Goal: Information Seeking & Learning: Check status

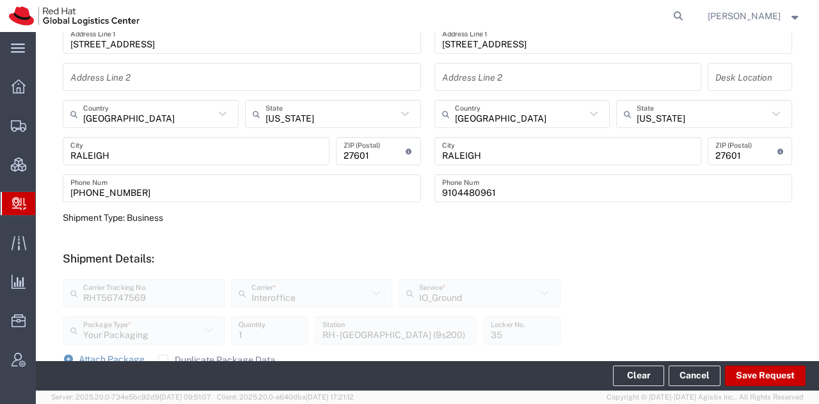
scroll to position [261, 0]
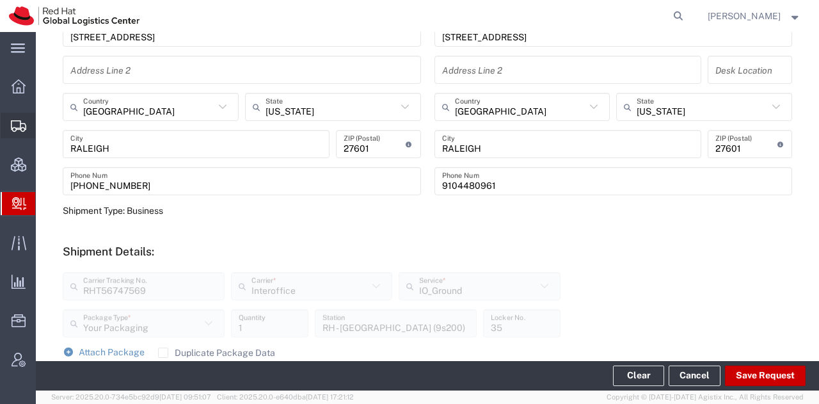
click at [0, 0] on span "Shipment Manager" at bounding box center [0, 0] width 0 height 0
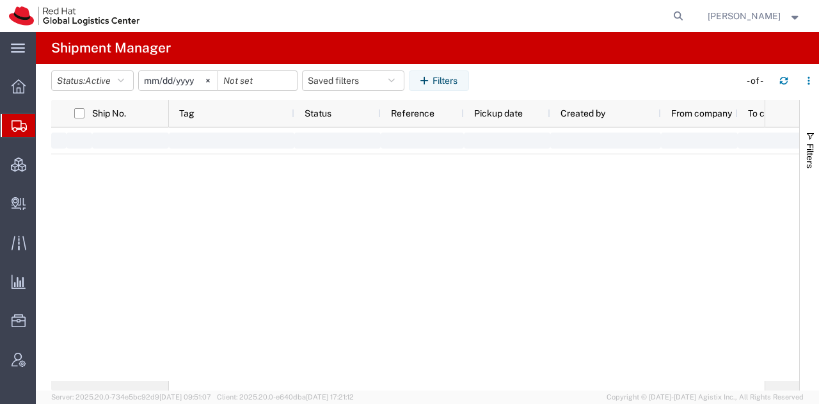
click at [0, 0] on span "Shipment Manager" at bounding box center [0, 0] width 0 height 0
click at [0, 0] on span "Create Delivery" at bounding box center [0, 0] width 0 height 0
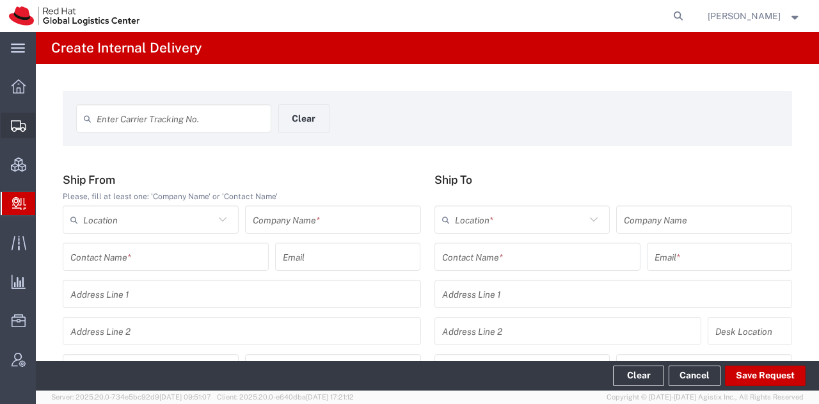
click at [0, 0] on span "Shipment Manager" at bounding box center [0, 0] width 0 height 0
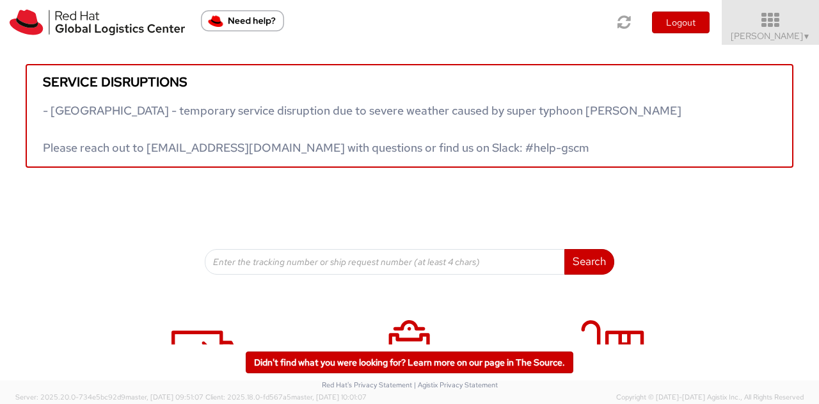
click at [759, 37] on span "Kirk Newcross ▼" at bounding box center [771, 36] width 80 height 12
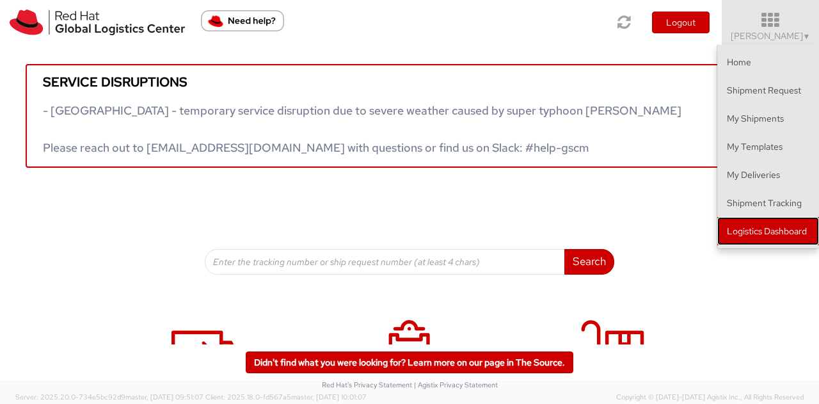
click at [727, 220] on link "Logistics Dashboard" at bounding box center [768, 231] width 102 height 28
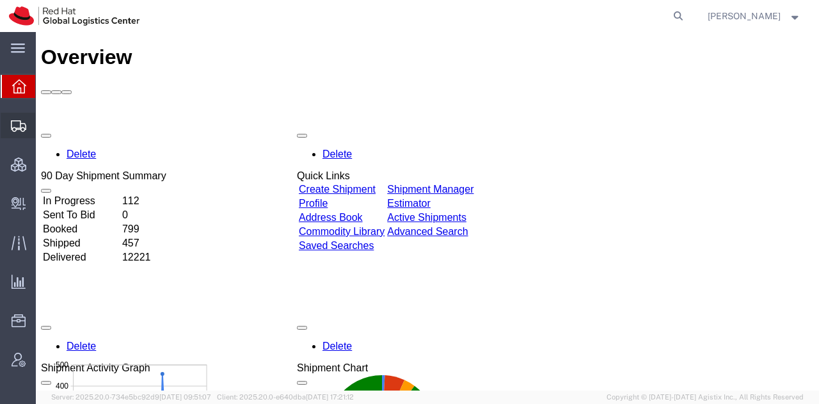
click at [0, 0] on span "Shipment Manager" at bounding box center [0, 0] width 0 height 0
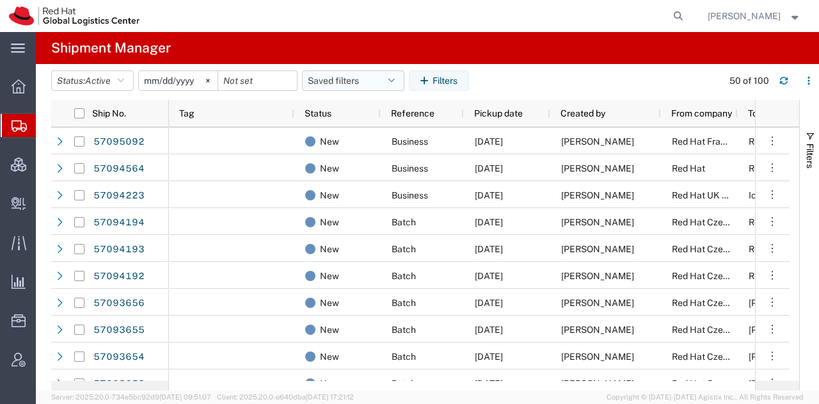
click at [337, 74] on button "Saved filters" at bounding box center [353, 80] width 102 height 20
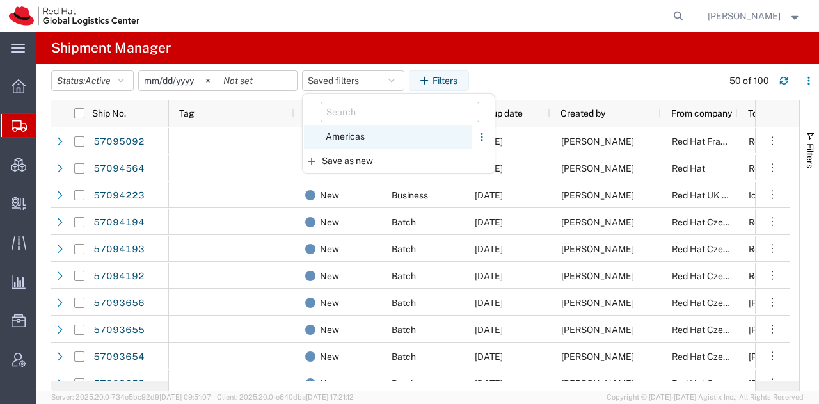
click at [334, 139] on span "Americas" at bounding box center [388, 137] width 168 height 24
type input "[DATE]"
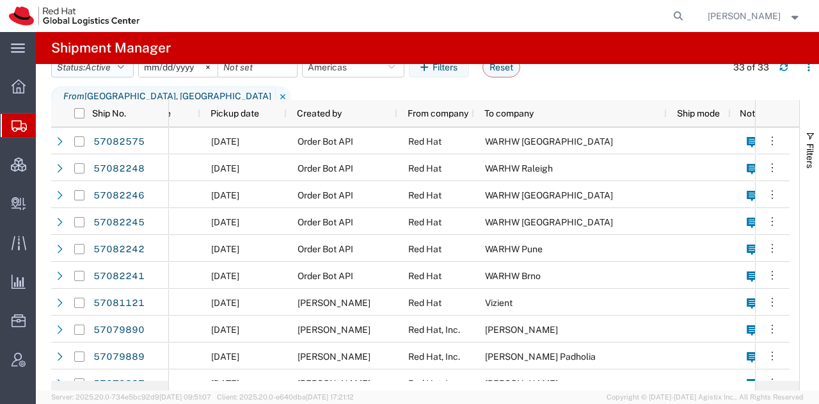
click at [123, 72] on icon "button" at bounding box center [121, 67] width 6 height 9
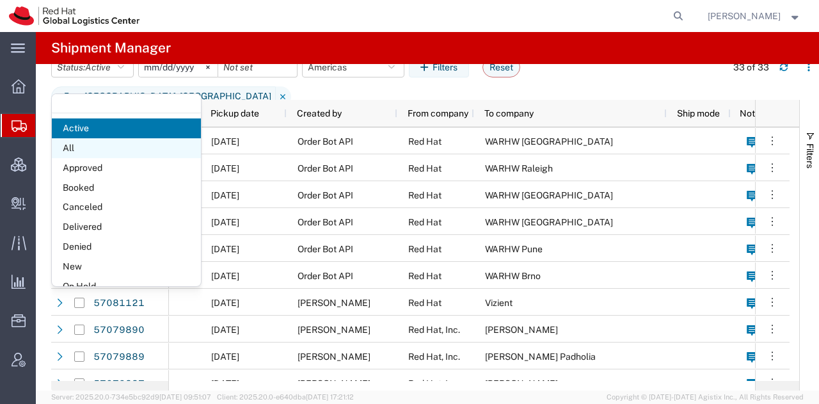
click at [109, 148] on span "All" at bounding box center [126, 148] width 149 height 20
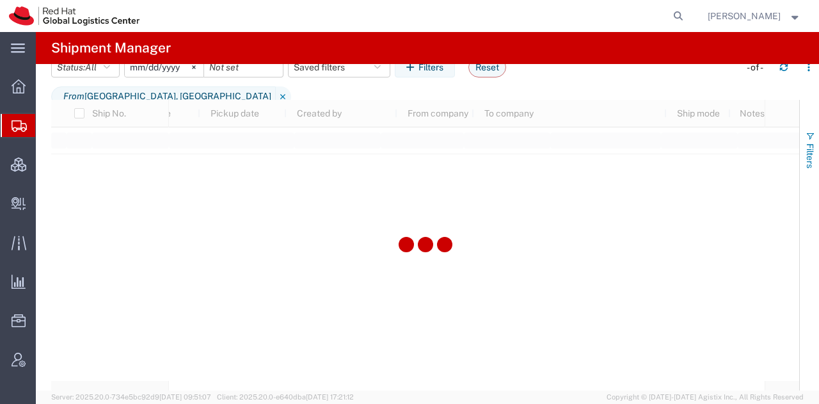
click at [804, 147] on button "Filters" at bounding box center [809, 149] width 19 height 69
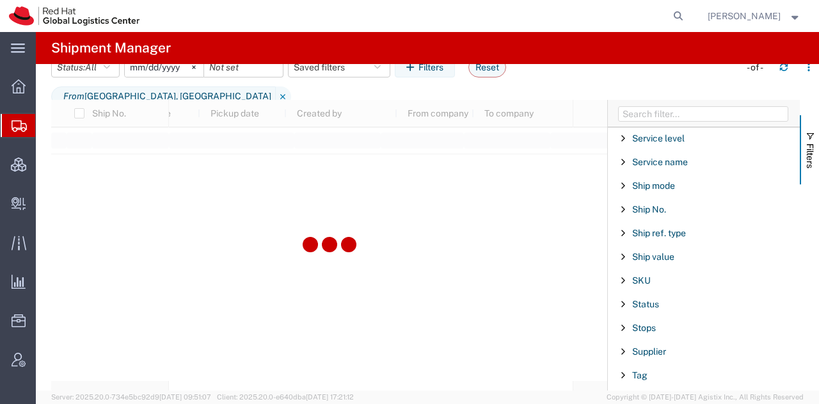
scroll to position [1285, 0]
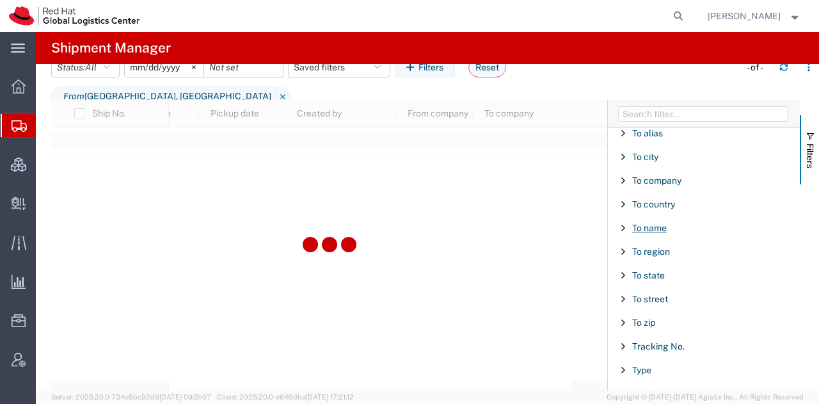
click at [648, 223] on span "To name" at bounding box center [649, 228] width 35 height 10
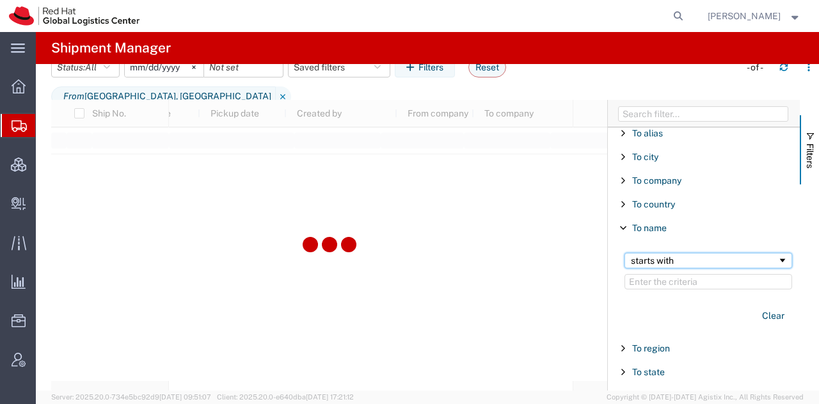
click at [660, 255] on div "starts with" at bounding box center [704, 260] width 147 height 10
click at [653, 274] on input "Filter Value" at bounding box center [708, 281] width 168 height 15
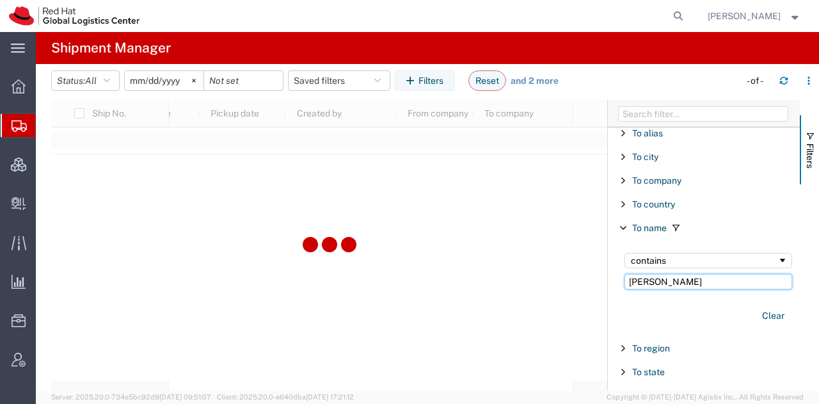
type input "[PERSON_NAME]"
click at [0, 0] on span "Create Delivery" at bounding box center [0, 0] width 0 height 0
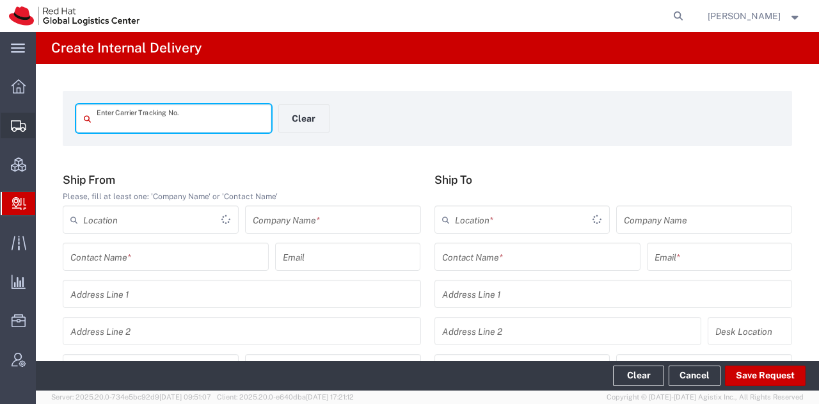
click at [0, 0] on span "Shipment Manager" at bounding box center [0, 0] width 0 height 0
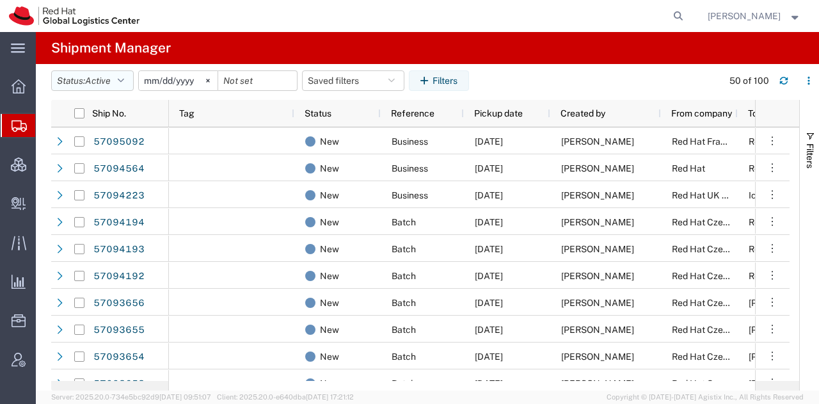
click at [121, 81] on button "Status: Active" at bounding box center [92, 80] width 83 height 20
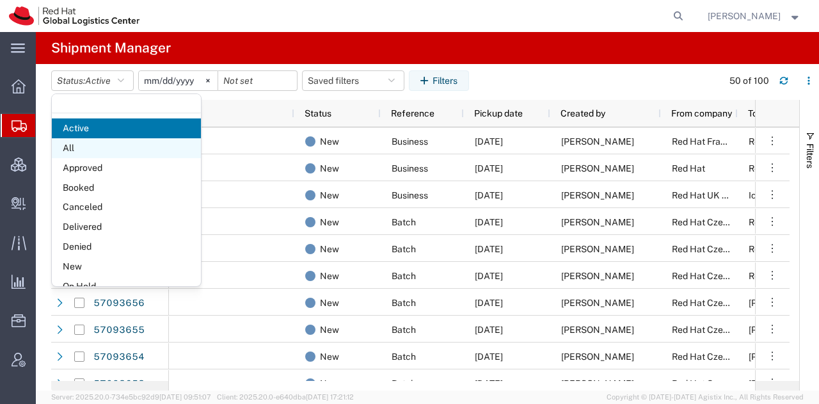
click at [104, 143] on span "All" at bounding box center [126, 148] width 149 height 20
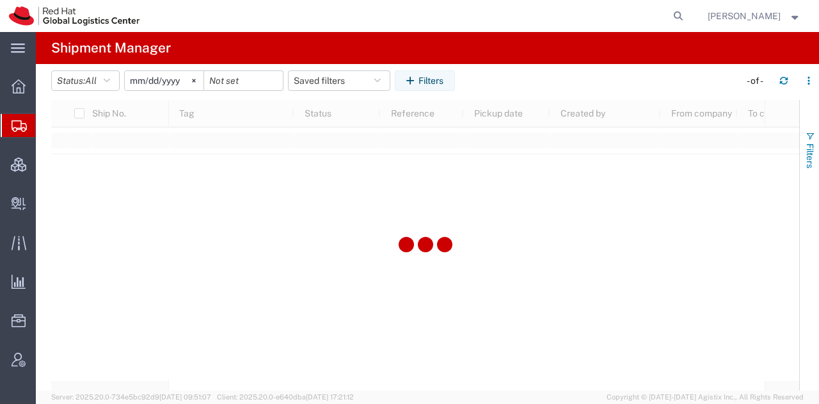
click at [809, 154] on span "Filters" at bounding box center [810, 155] width 10 height 25
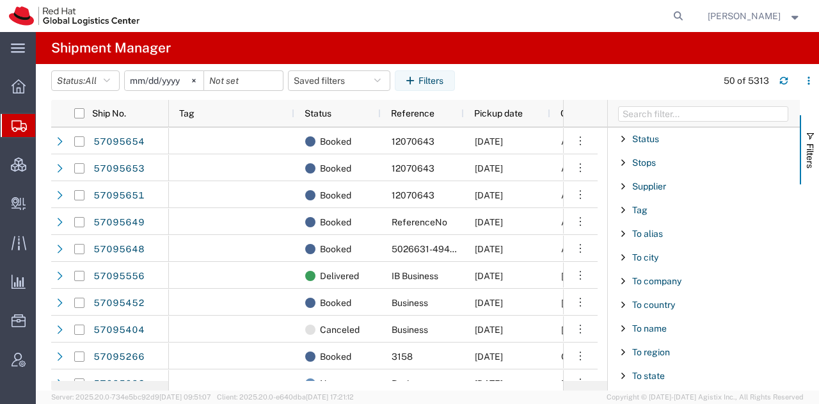
scroll to position [1211, 0]
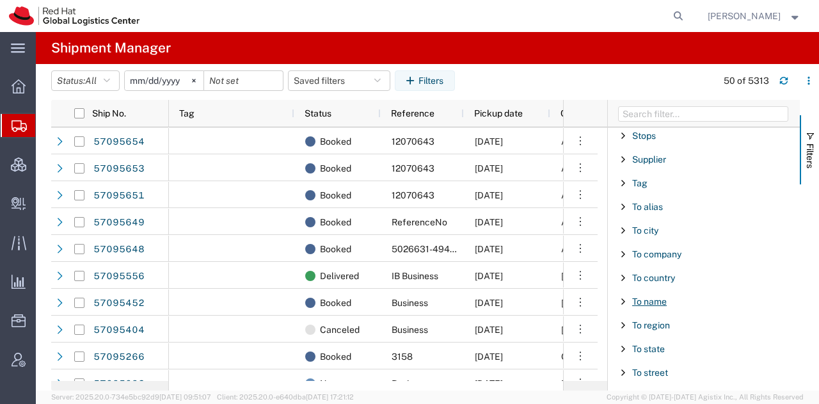
click at [655, 296] on span "To name" at bounding box center [649, 301] width 35 height 10
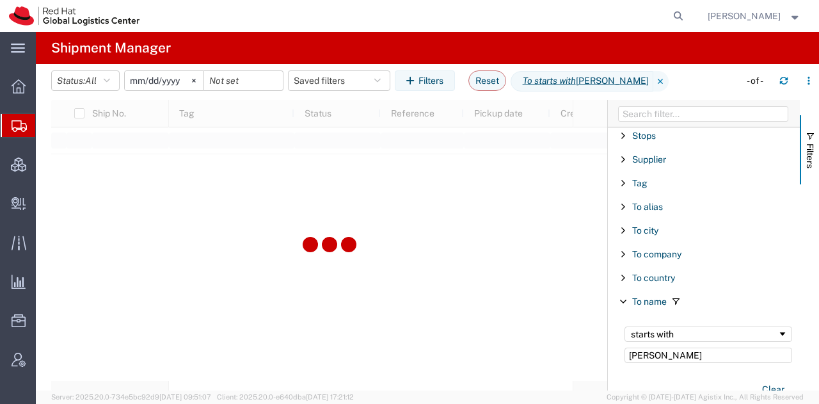
type input "[PERSON_NAME]"
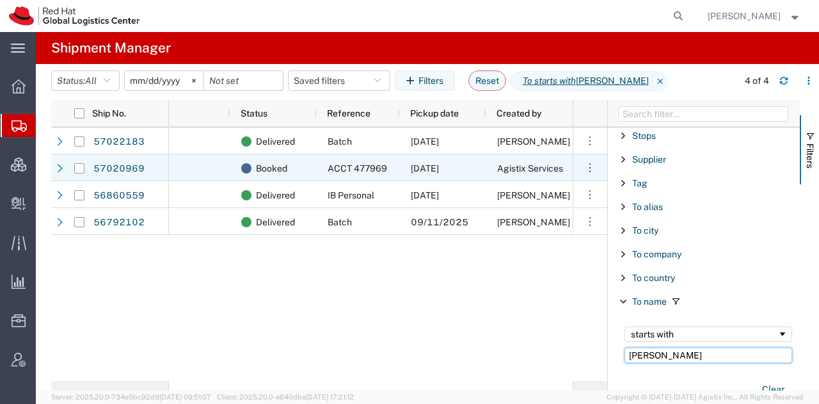
scroll to position [0, 118]
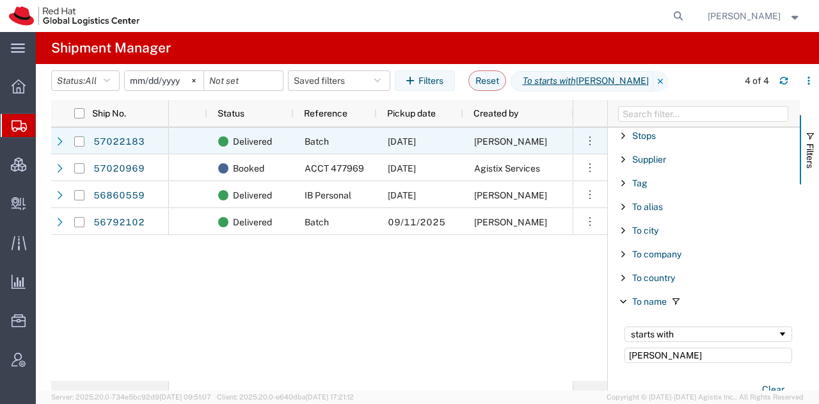
click at [458, 148] on div "[DATE]" at bounding box center [420, 140] width 86 height 27
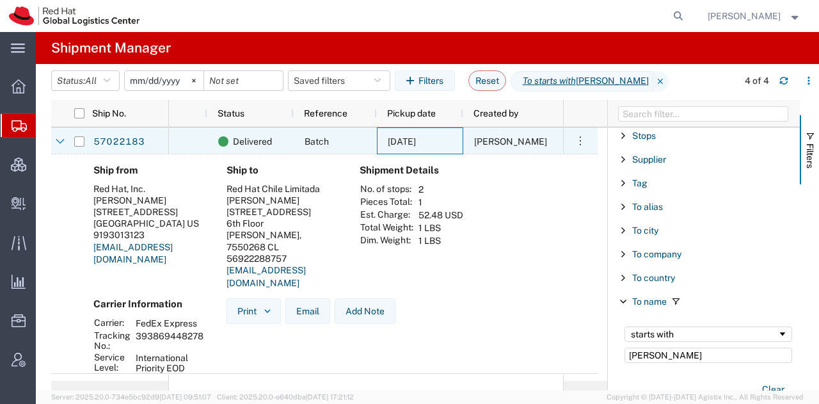
click at [413, 144] on span "[DATE]" at bounding box center [402, 141] width 28 height 10
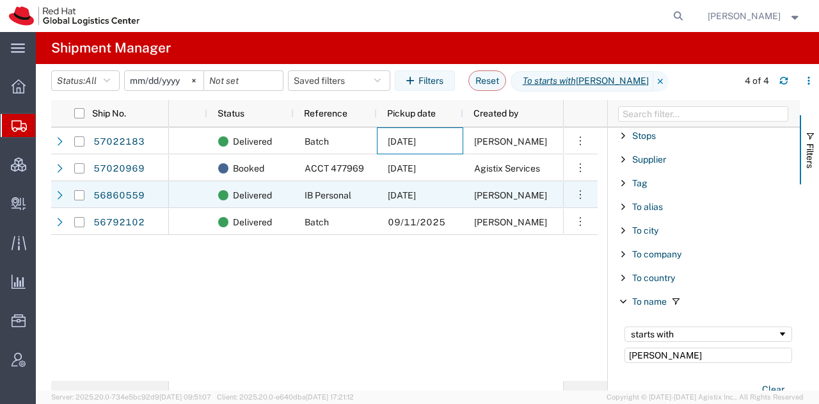
click at [408, 197] on span "[DATE]" at bounding box center [402, 195] width 28 height 10
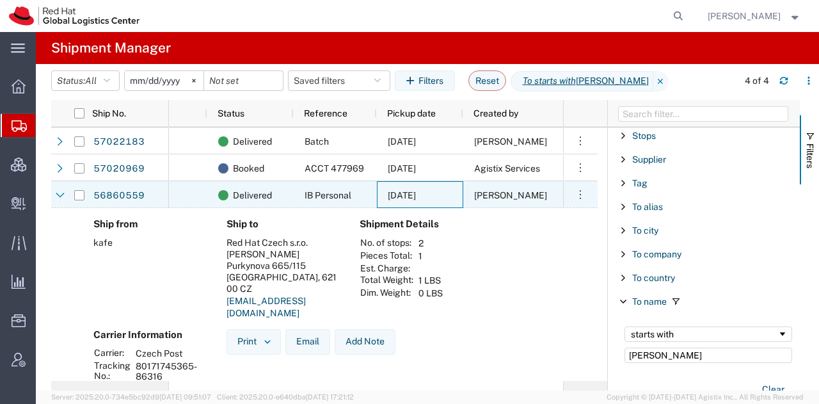
click at [408, 197] on span "[DATE]" at bounding box center [402, 195] width 28 height 10
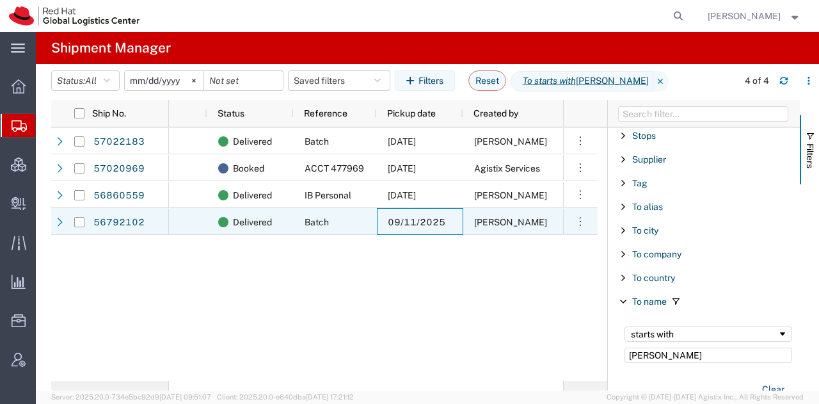
click at [406, 219] on span "09/11/2025" at bounding box center [417, 222] width 58 height 10
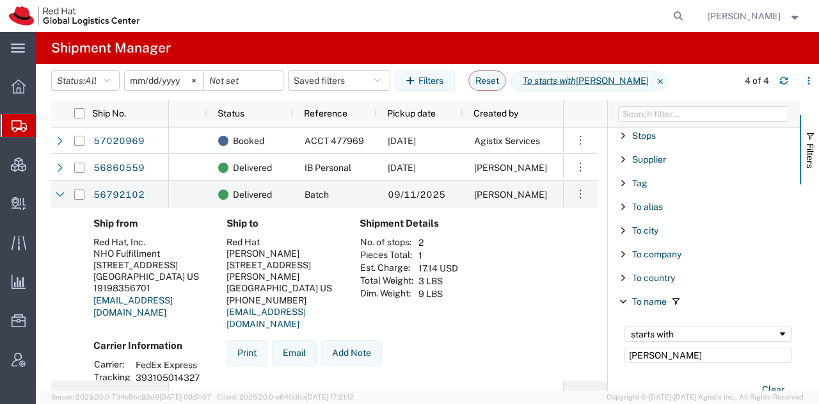
click at [196, 371] on td "393105014327" at bounding box center [167, 382] width 73 height 22
drag, startPoint x: 202, startPoint y: 352, endPoint x: 136, endPoint y: 355, distance: 66.6
click at [136, 355] on div "Carrier Information Carrier: FedEx Express Tracking No.: 393105014327 Service L…" at bounding box center [149, 378] width 133 height 76
copy tbody "Carrier: FedEx Express Tracking No.:"
click at [203, 351] on div "Carrier Information Carrier: FedEx Express Tracking No.: 393105014327 Service L…" at bounding box center [149, 378] width 133 height 76
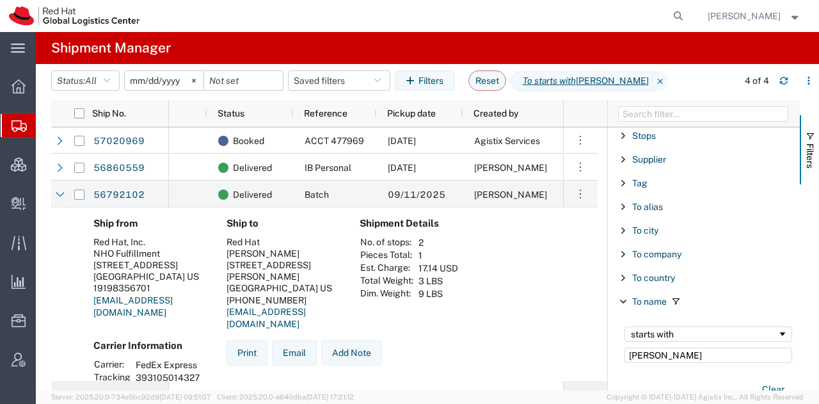
drag, startPoint x: 198, startPoint y: 351, endPoint x: 137, endPoint y: 354, distance: 60.8
click at [137, 371] on td "393105014327" at bounding box center [167, 382] width 73 height 22
copy td "393105014327"
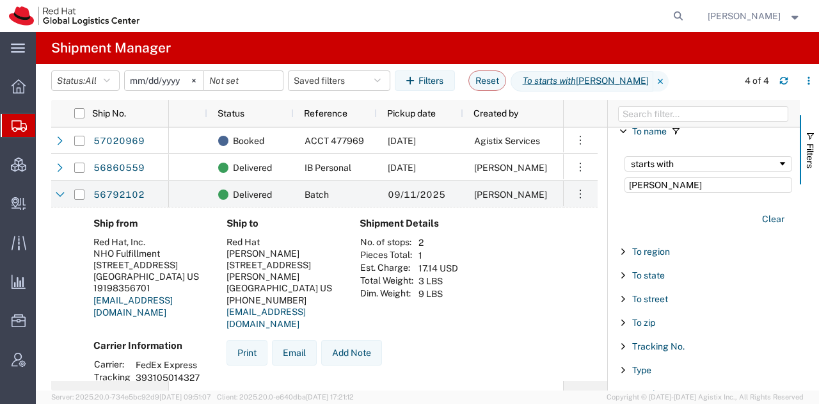
scroll to position [1278, 0]
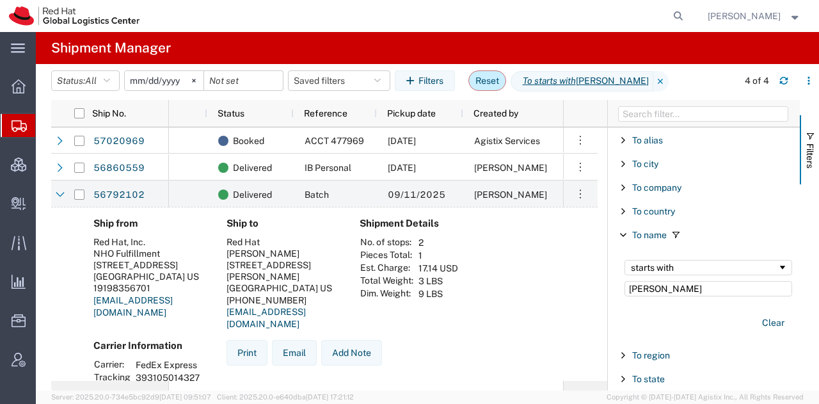
click at [488, 79] on button "Reset" at bounding box center [487, 80] width 38 height 20
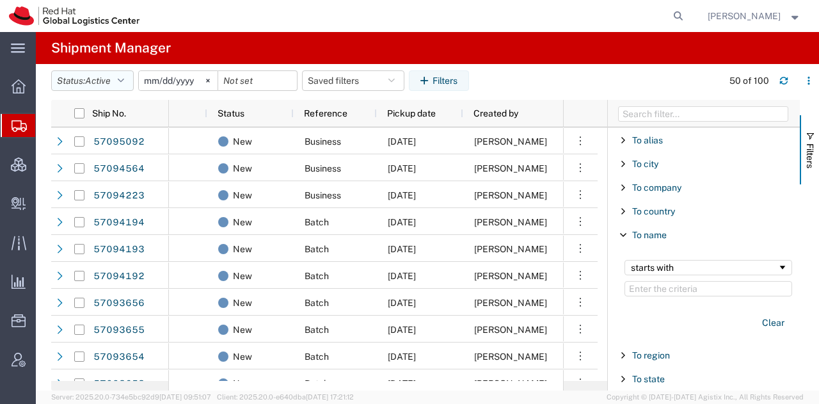
click at [124, 81] on icon "button" at bounding box center [121, 80] width 6 height 9
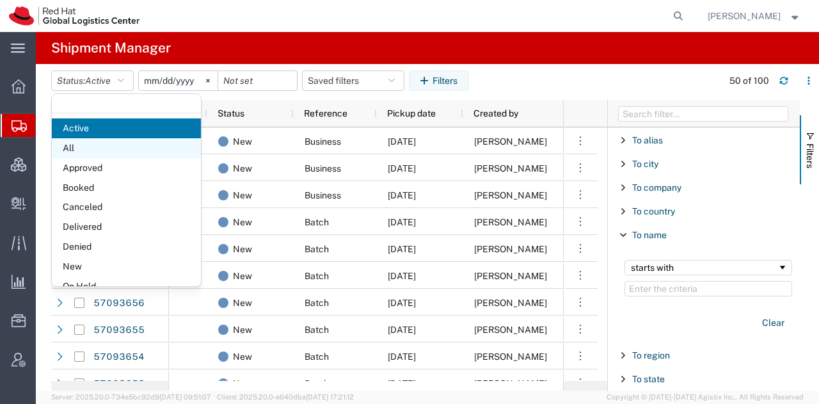
click at [83, 150] on span "All" at bounding box center [126, 148] width 149 height 20
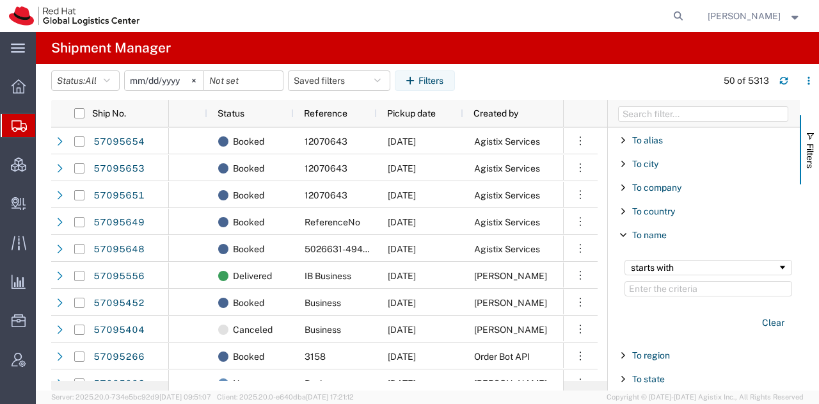
scroll to position [1381, 0]
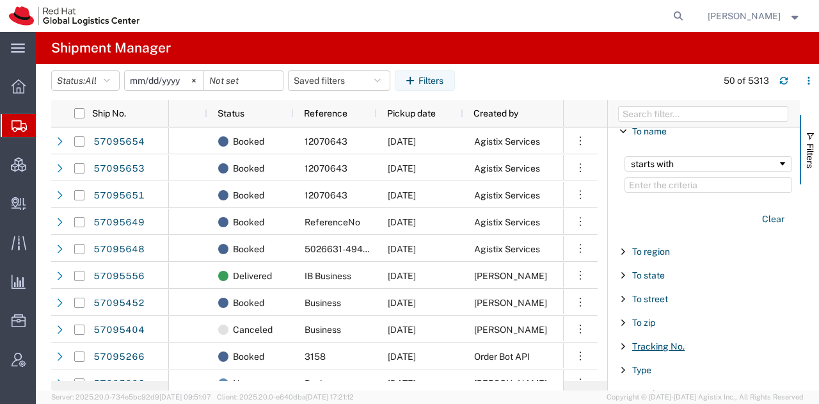
click at [650, 341] on span "Tracking No." at bounding box center [658, 346] width 52 height 10
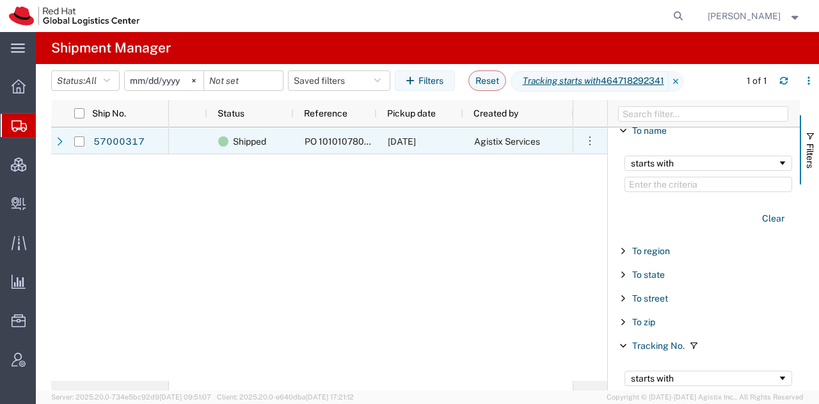
type input "464718292341"
click at [358, 142] on span "PO 1010107800 INS 2" at bounding box center [350, 141] width 90 height 10
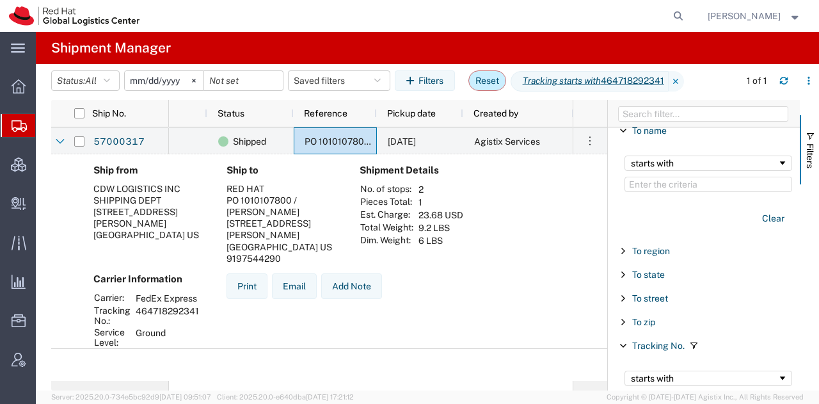
click at [501, 84] on button "Reset" at bounding box center [487, 80] width 38 height 20
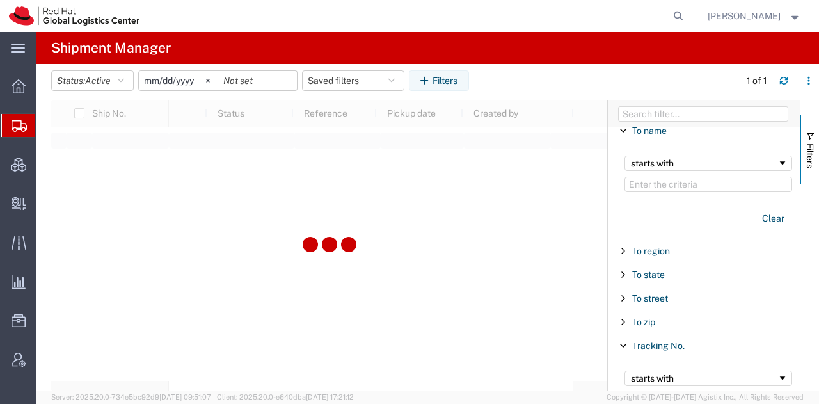
click at [0, 0] on span "Shipment Manager" at bounding box center [0, 0] width 0 height 0
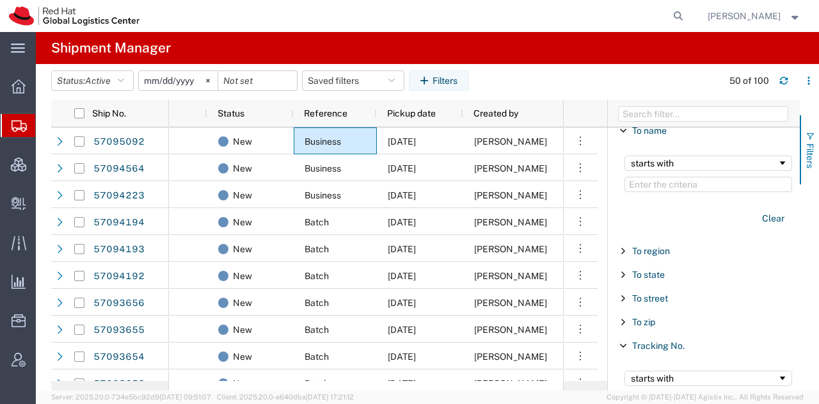
click at [809, 147] on span "Filters" at bounding box center [810, 155] width 10 height 25
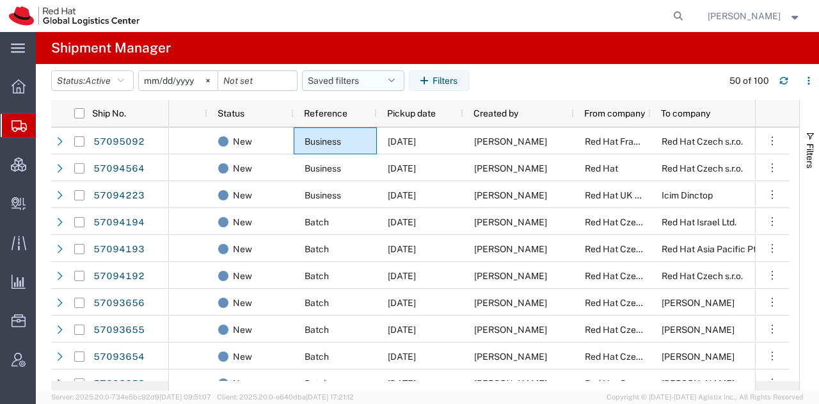
click at [395, 83] on icon "button" at bounding box center [391, 80] width 6 height 9
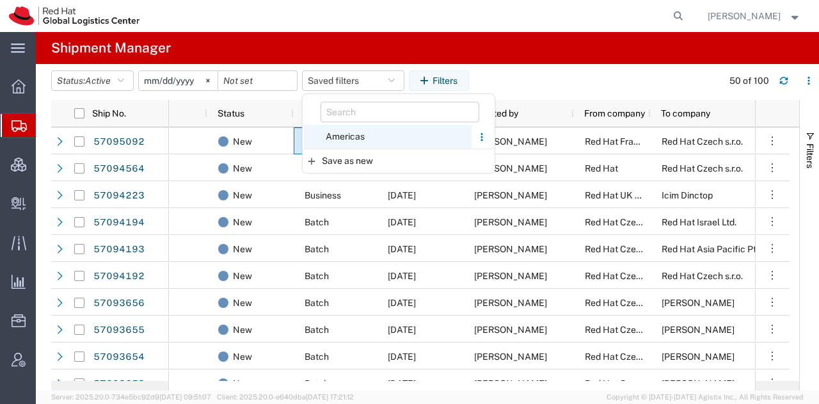
click at [360, 135] on span "Americas" at bounding box center [388, 137] width 168 height 24
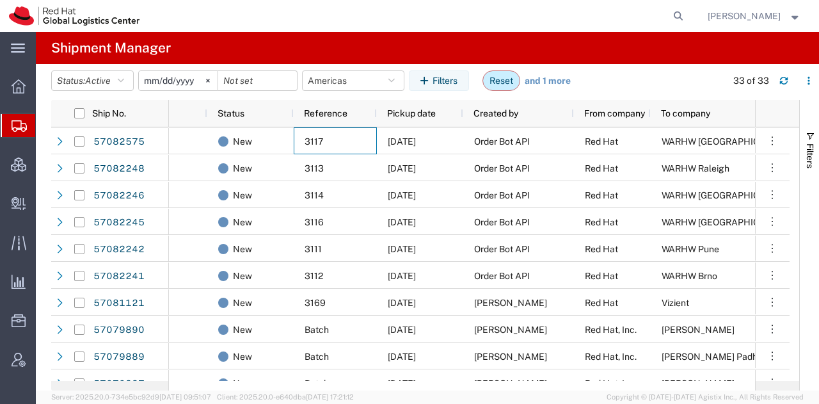
click at [514, 75] on button "Reset" at bounding box center [501, 80] width 38 height 20
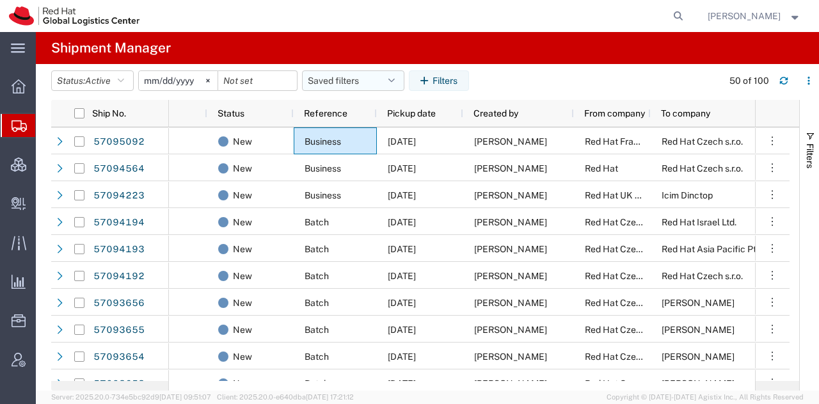
click at [395, 79] on icon "button" at bounding box center [391, 80] width 6 height 9
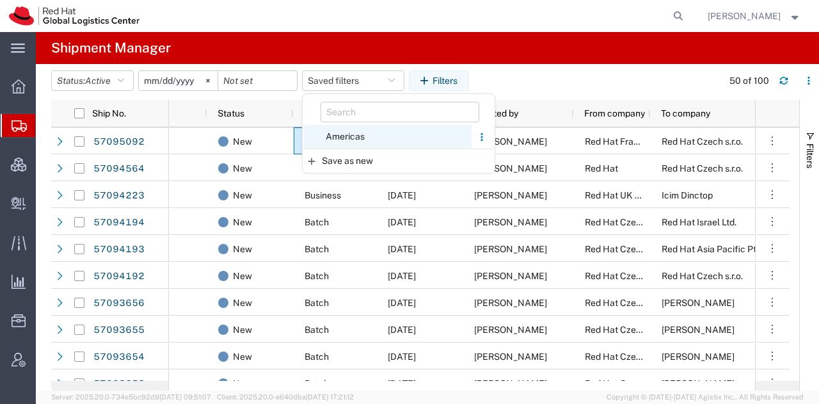
click at [356, 135] on span "Americas" at bounding box center [388, 137] width 168 height 24
type input "[DATE]"
